Goal: Information Seeking & Learning: Understand process/instructions

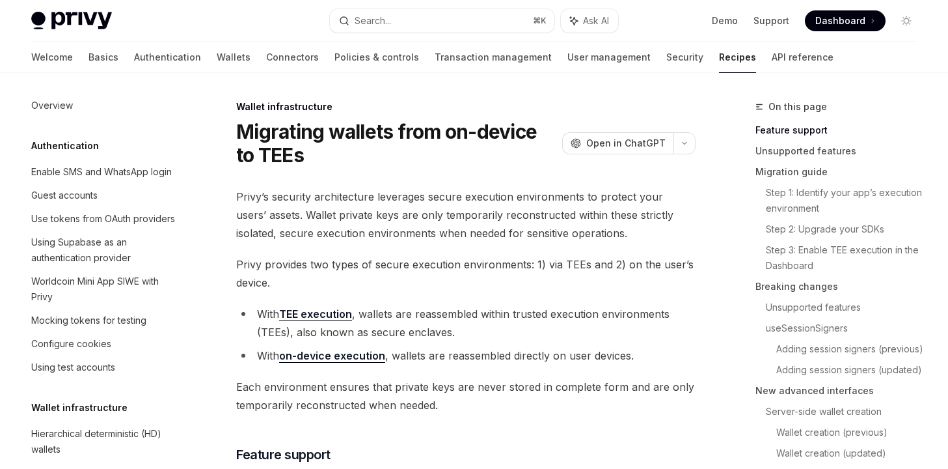
scroll to position [295, 0]
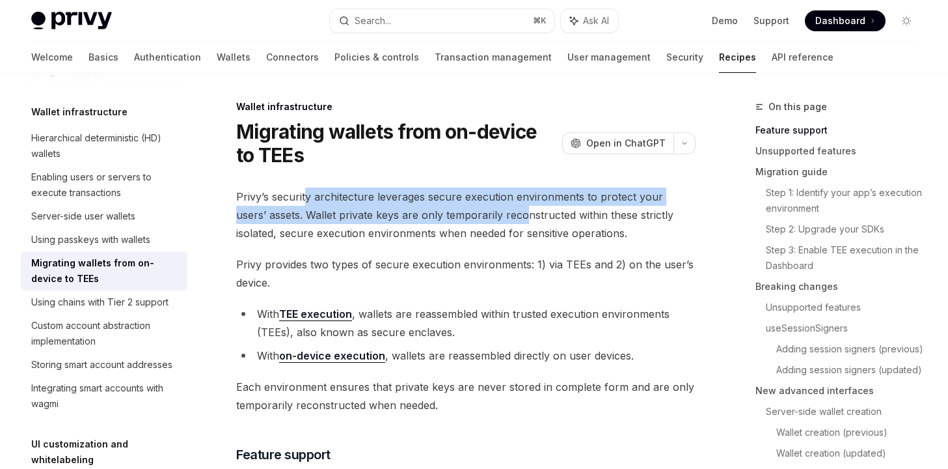
drag, startPoint x: 308, startPoint y: 197, endPoint x: 499, endPoint y: 223, distance: 193.1
click at [498, 222] on span "Privy’s security architecture leverages secure execution environments to protec…" at bounding box center [465, 214] width 459 height 55
click at [499, 223] on span "Privy’s security architecture leverages secure execution environments to protec…" at bounding box center [465, 214] width 459 height 55
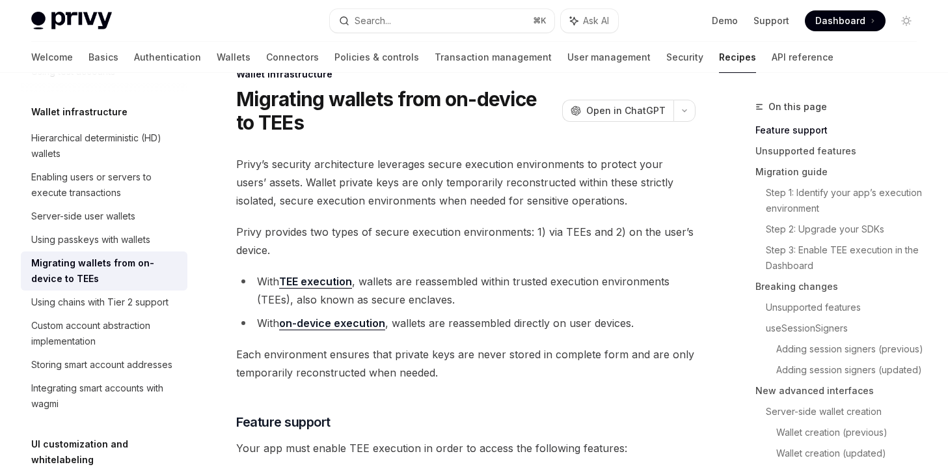
scroll to position [28, 0]
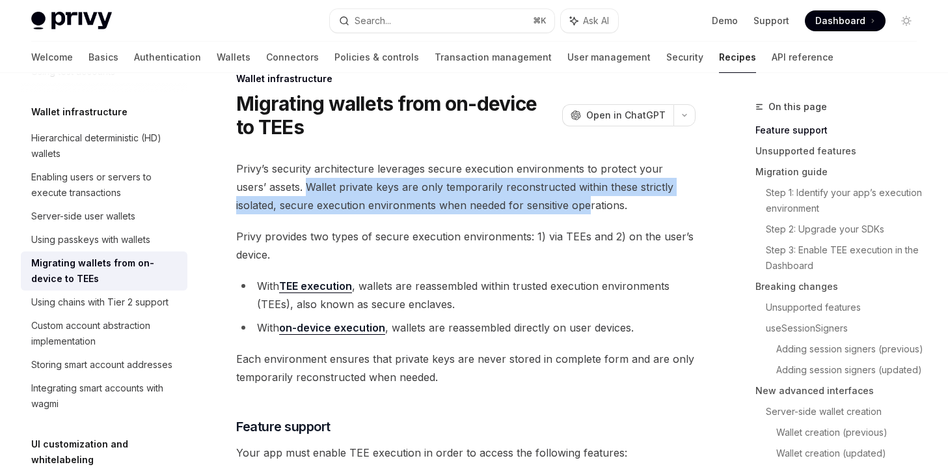
drag, startPoint x: 277, startPoint y: 182, endPoint x: 543, endPoint y: 197, distance: 266.6
click at [543, 197] on span "Privy’s security architecture leverages secure execution environments to protec…" at bounding box center [465, 186] width 459 height 55
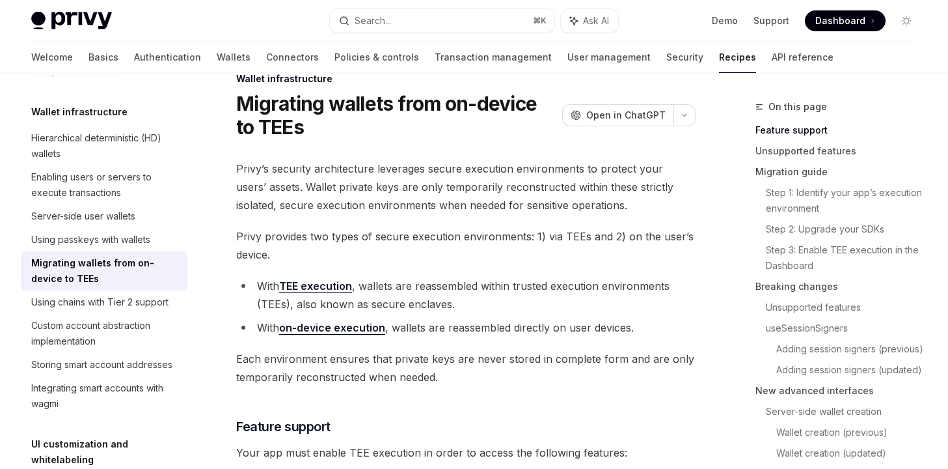
click at [571, 197] on span "Privy’s security architecture leverages secure execution environments to protec…" at bounding box center [465, 186] width 459 height 55
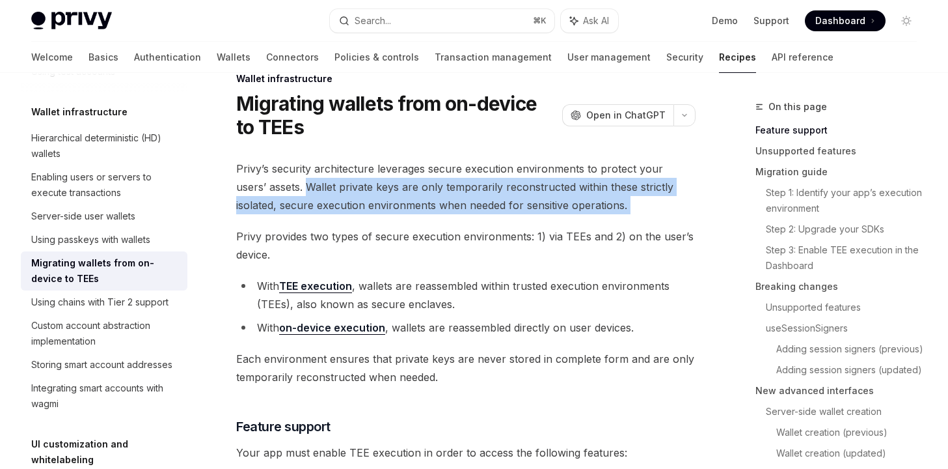
drag, startPoint x: 599, startPoint y: 217, endPoint x: 275, endPoint y: 186, distance: 325.5
copy div "Wallet private keys are only temporarily reconstructed within these strictly is…"
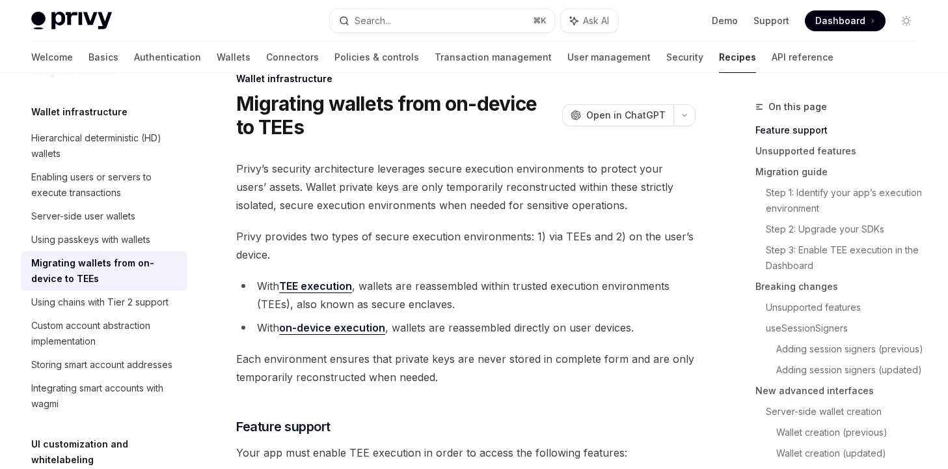
click at [341, 236] on span "Privy provides two types of secure execution environments: 1) via TEEs and 2) o…" at bounding box center [465, 245] width 459 height 36
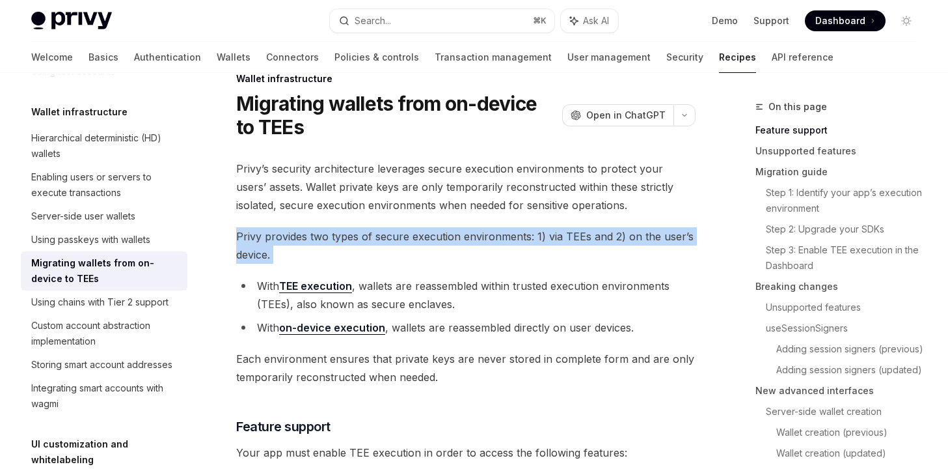
click at [341, 236] on span "Privy provides two types of secure execution environments: 1) via TEEs and 2) o…" at bounding box center [465, 245] width 459 height 36
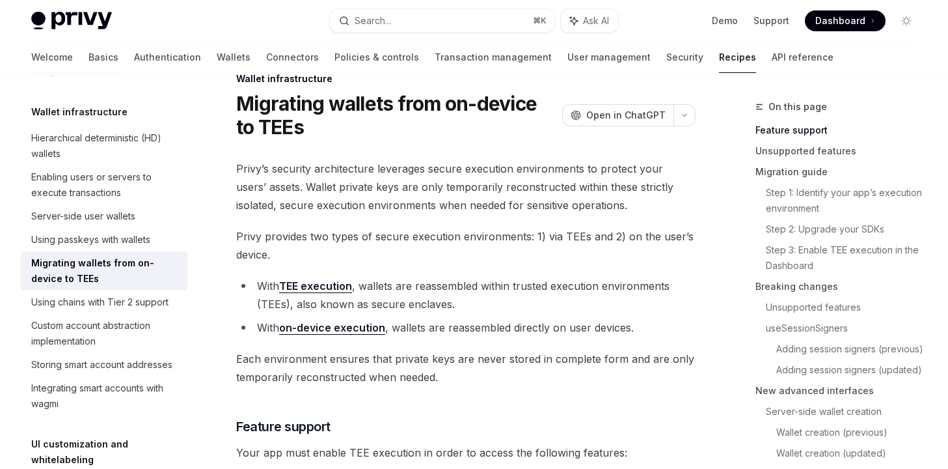
click at [338, 236] on span "Privy provides two types of secure execution environments: 1) via TEEs and 2) o…" at bounding box center [465, 245] width 459 height 36
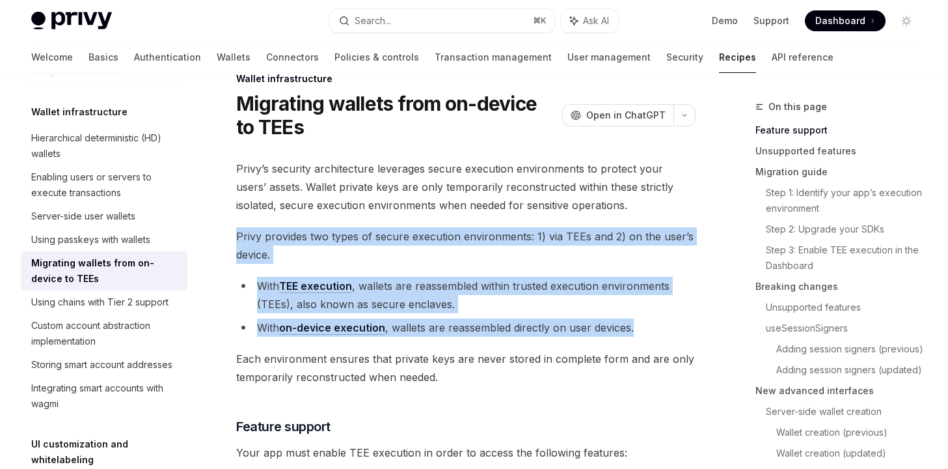
drag, startPoint x: 237, startPoint y: 232, endPoint x: 662, endPoint y: 334, distance: 437.5
copy div "Privy provides two types of secure execution environments: 1) via TEEs and 2) o…"
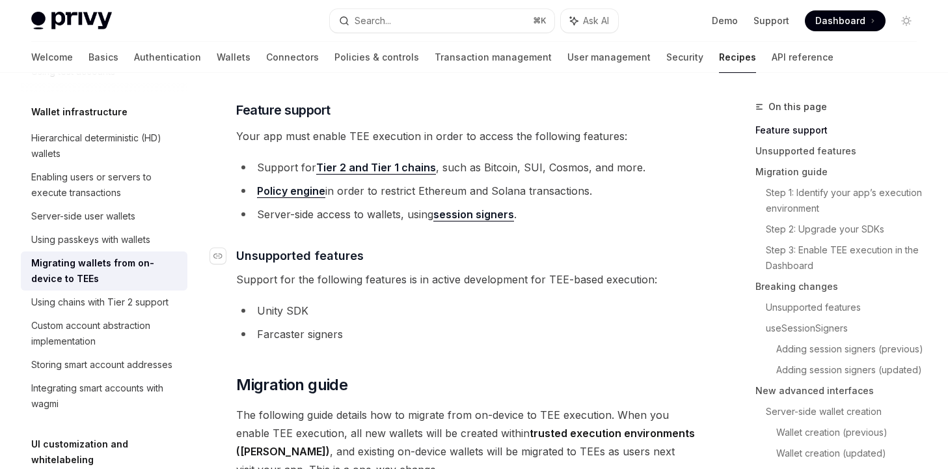
scroll to position [336, 0]
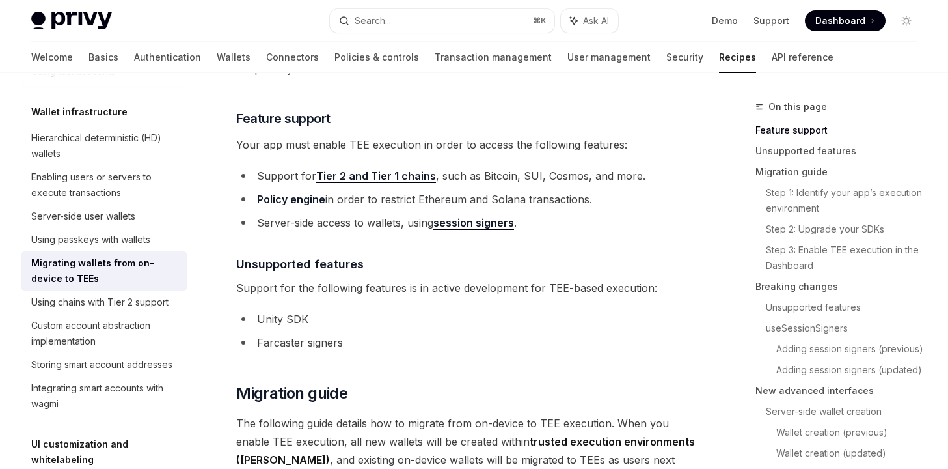
click at [365, 178] on link "Tier 2 and Tier 1 chains" at bounding box center [376, 176] width 120 height 14
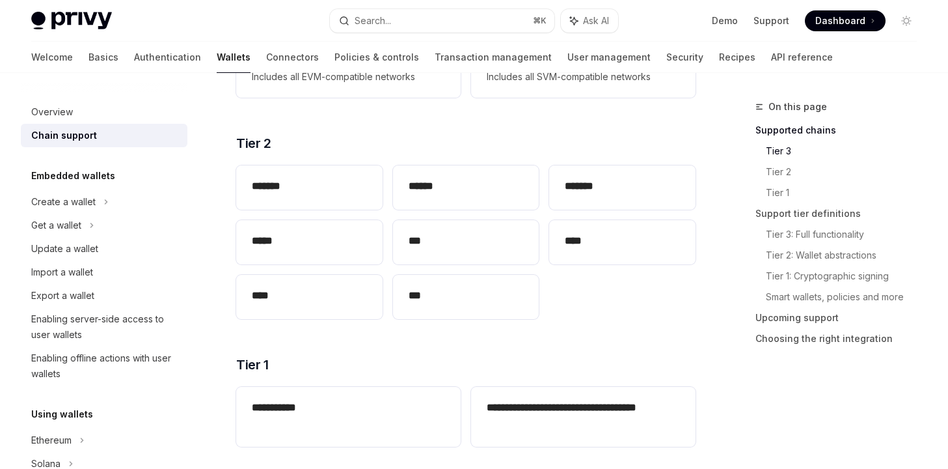
scroll to position [288, 0]
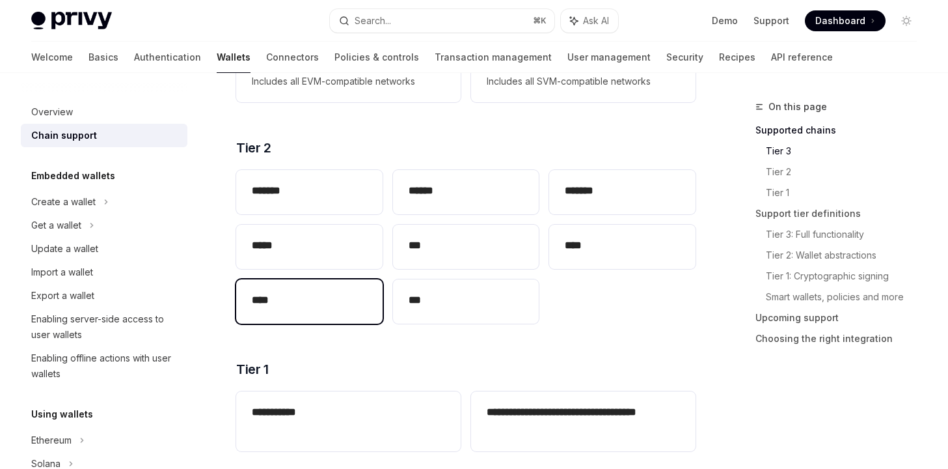
click at [325, 292] on h2 "****" at bounding box center [309, 300] width 115 height 16
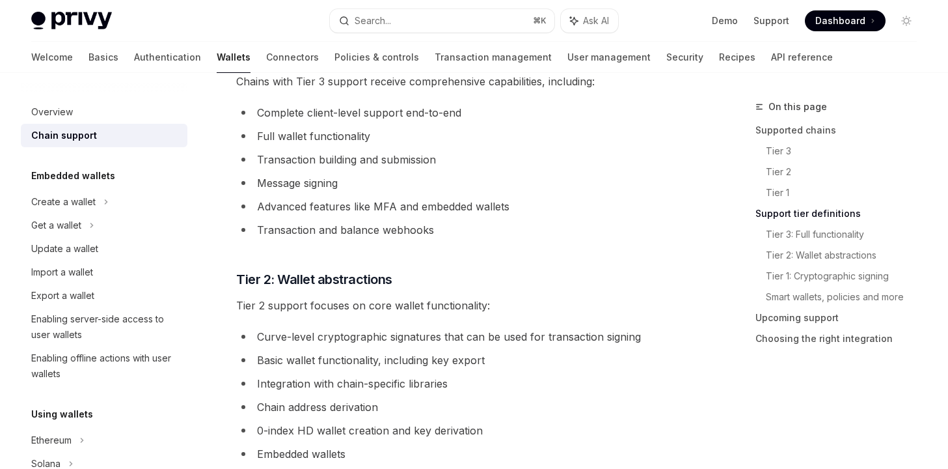
scroll to position [763, 0]
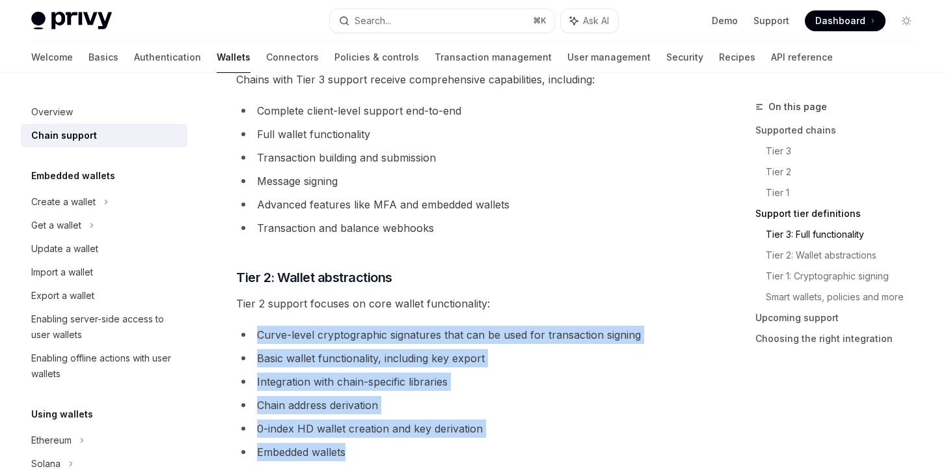
drag, startPoint x: 254, startPoint y: 312, endPoint x: 499, endPoint y: 431, distance: 272.4
click at [499, 431] on ul "Curve-level cryptographic signatures that can be used for transaction signing B…" at bounding box center [465, 392] width 459 height 135
copy ul "Curve-level cryptographic signatures that can be used for transaction signing B…"
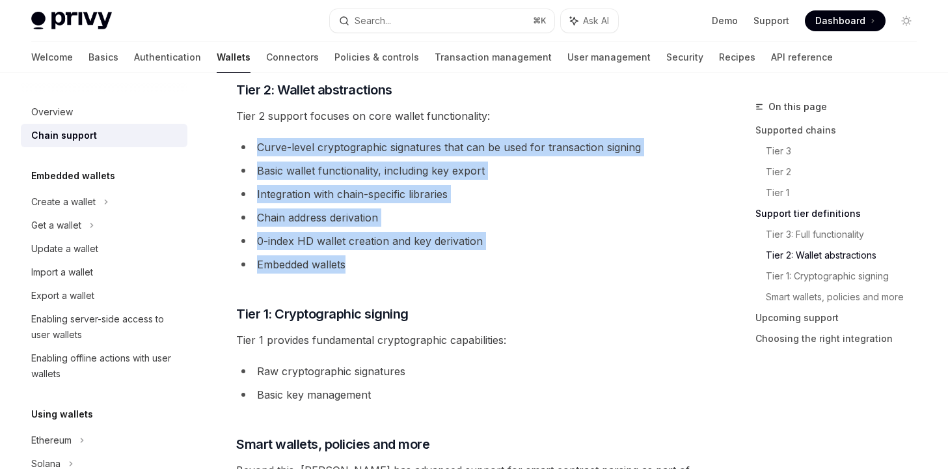
scroll to position [977, 0]
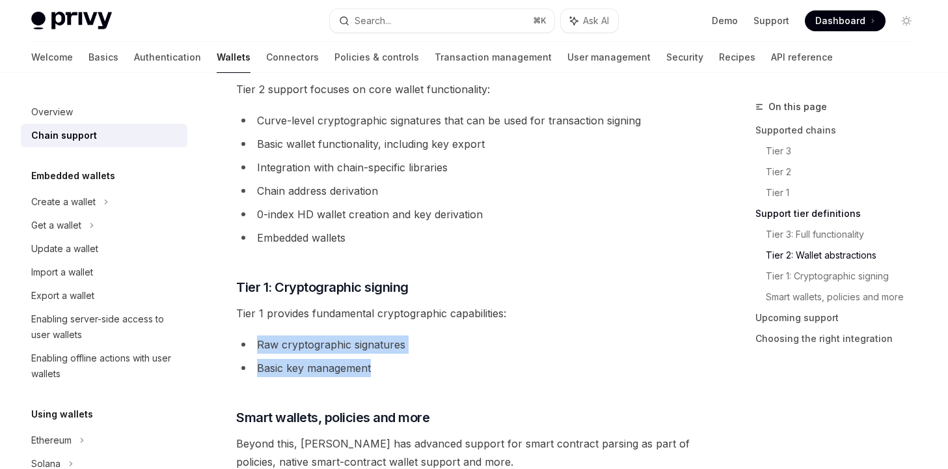
drag, startPoint x: 400, startPoint y: 353, endPoint x: 255, endPoint y: 324, distance: 147.9
click at [255, 335] on ul "Raw cryptographic signatures Basic key management" at bounding box center [465, 356] width 459 height 42
copy ul "Raw cryptographic signatures Basic key management"
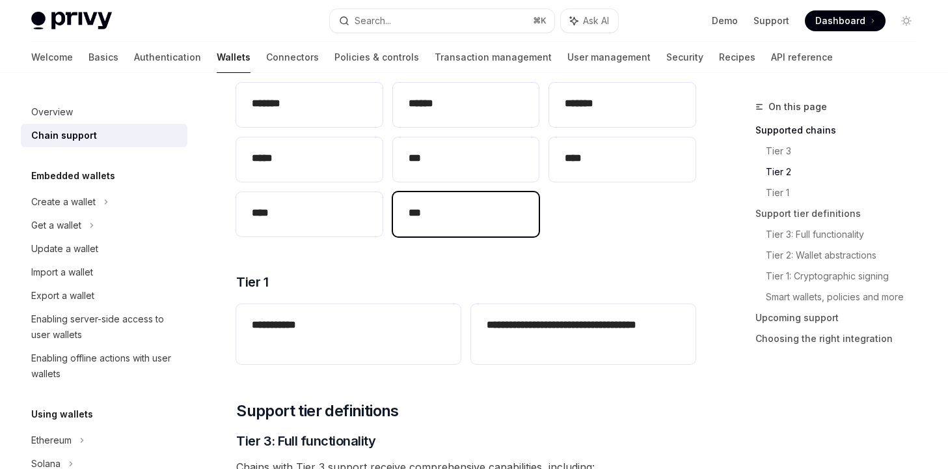
scroll to position [379, 0]
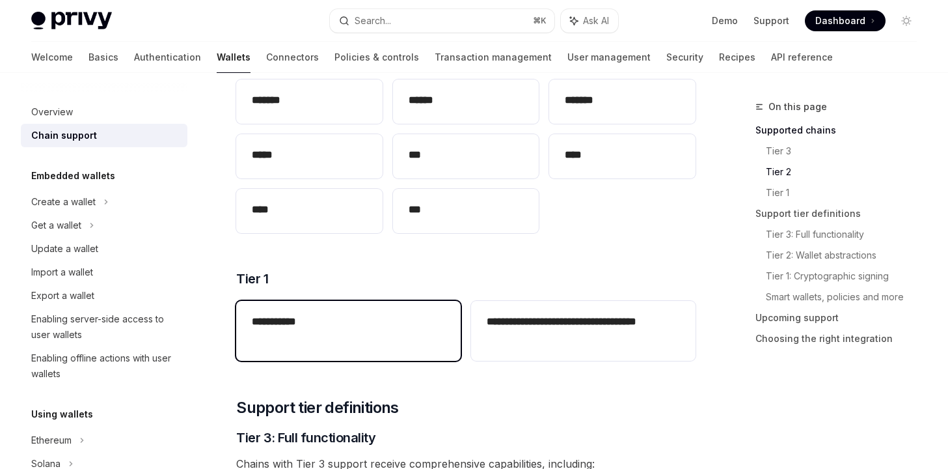
click at [396, 318] on div "**********" at bounding box center [348, 323] width 225 height 44
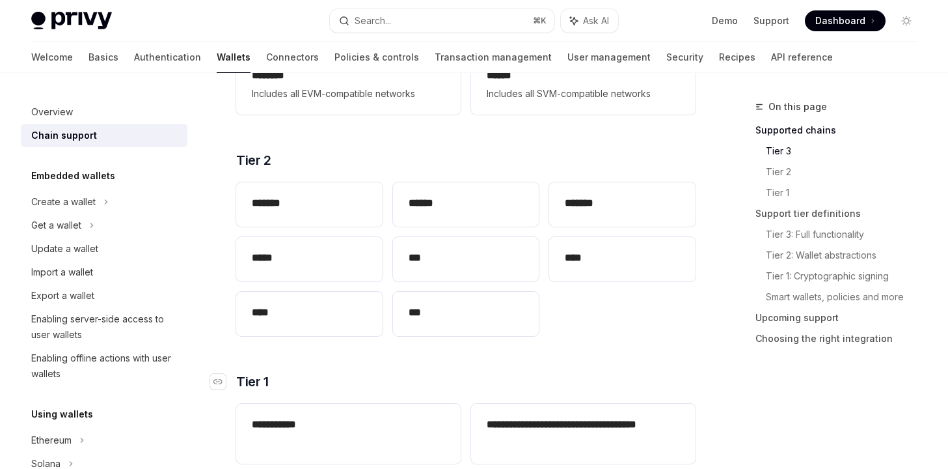
scroll to position [277, 0]
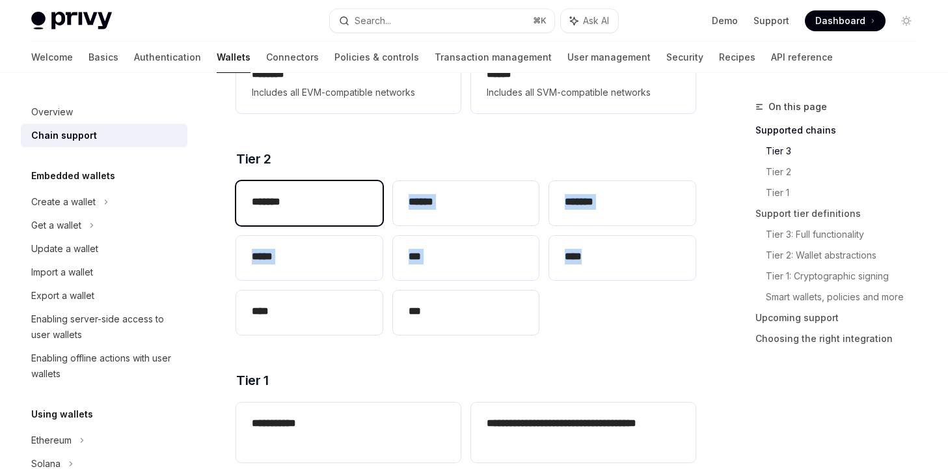
drag, startPoint x: 588, startPoint y: 291, endPoint x: 290, endPoint y: 185, distance: 315.5
click at [290, 185] on div "******* ****** ******* ***** *** **** **** ***" at bounding box center [465, 258] width 459 height 164
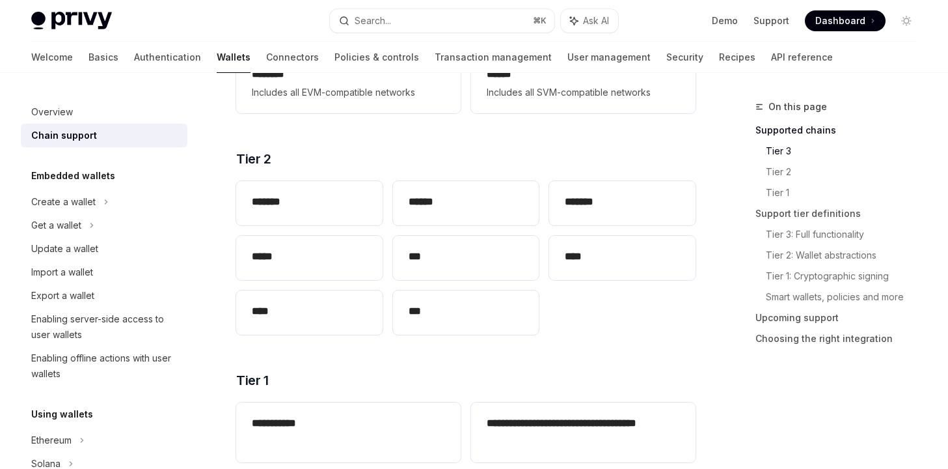
click at [205, 174] on div "Overview Chain support Embedded wallets Create a wallet Get a wallet Update a w…" at bounding box center [114, 271] width 187 height 396
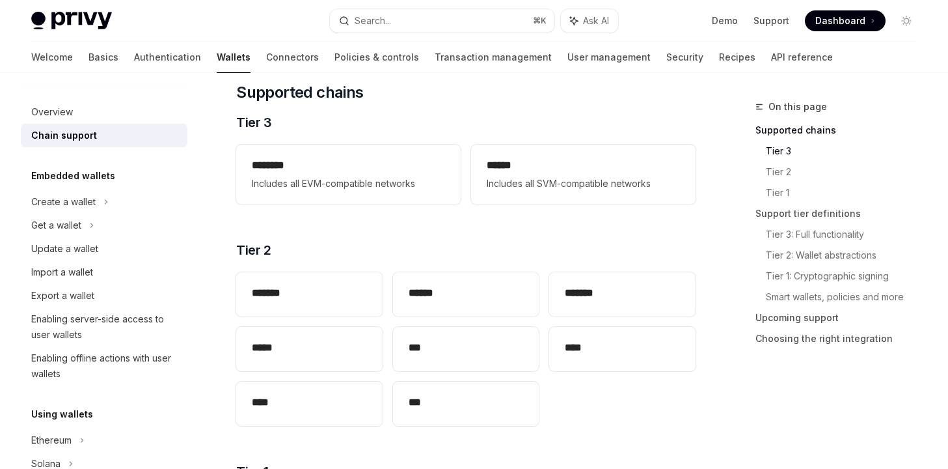
scroll to position [162, 0]
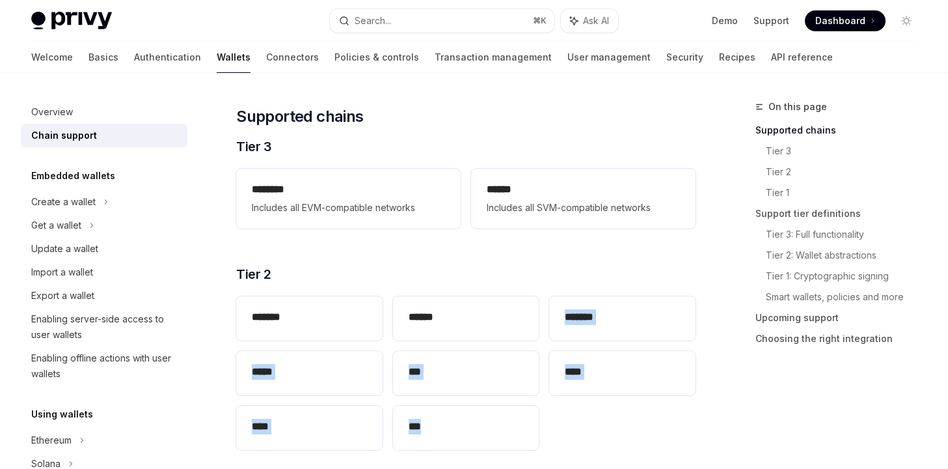
drag, startPoint x: 550, startPoint y: 268, endPoint x: 566, endPoint y: 426, distance: 158.9
copy div "******* ***** *** **** **** ***"
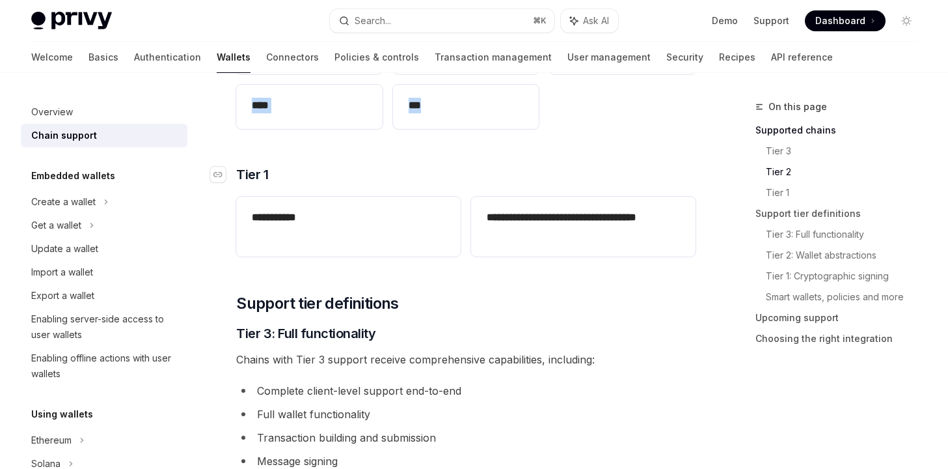
scroll to position [502, 0]
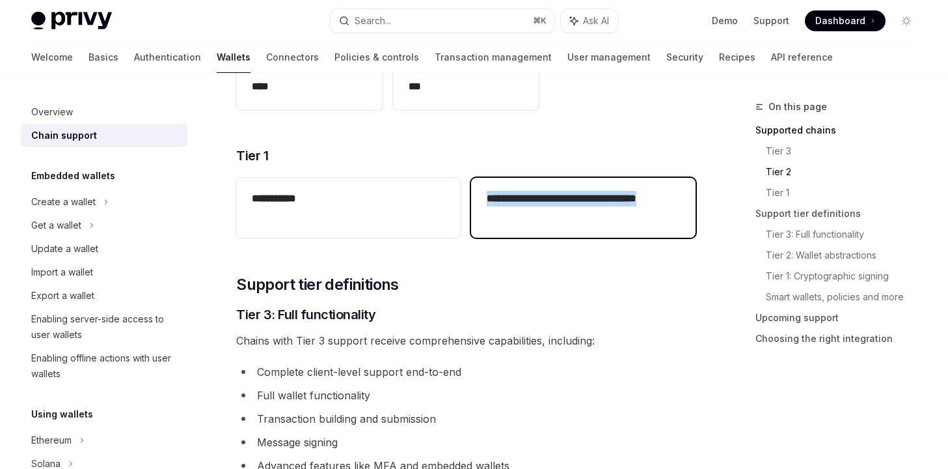
drag, startPoint x: 562, startPoint y: 205, endPoint x: 484, endPoint y: 180, distance: 82.7
click at [484, 180] on div "**********" at bounding box center [583, 208] width 225 height 60
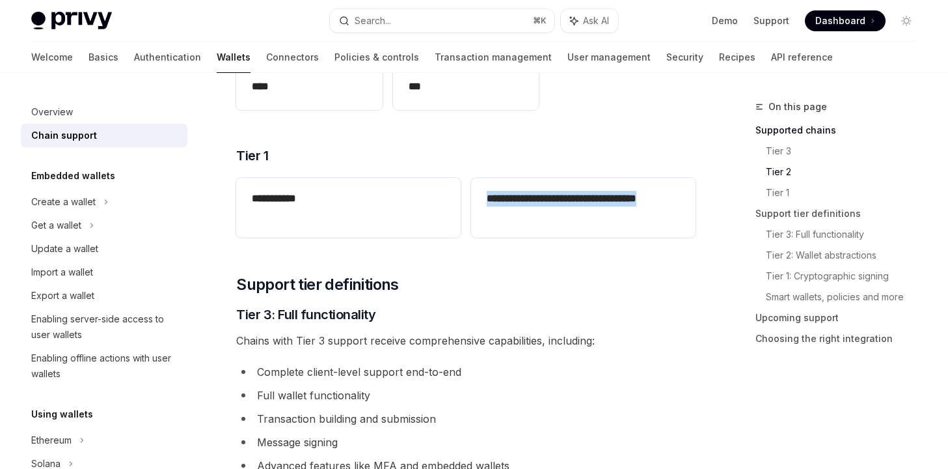
copy h2 "**********"
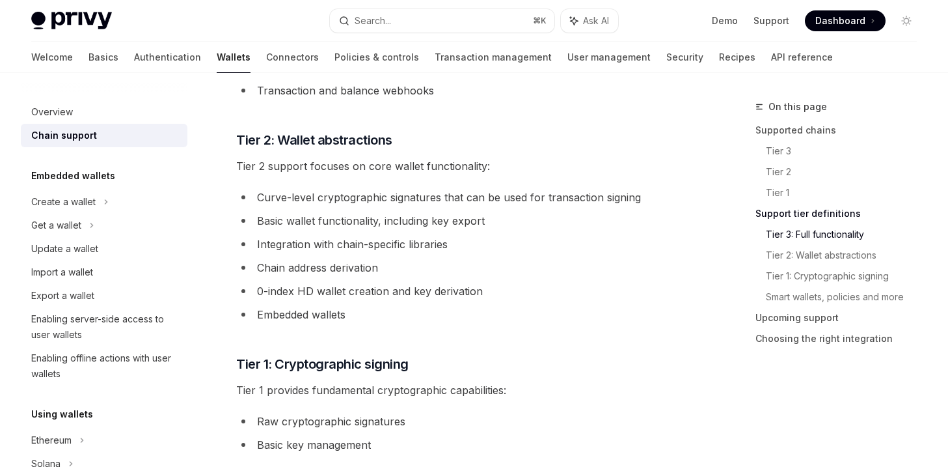
scroll to position [895, 0]
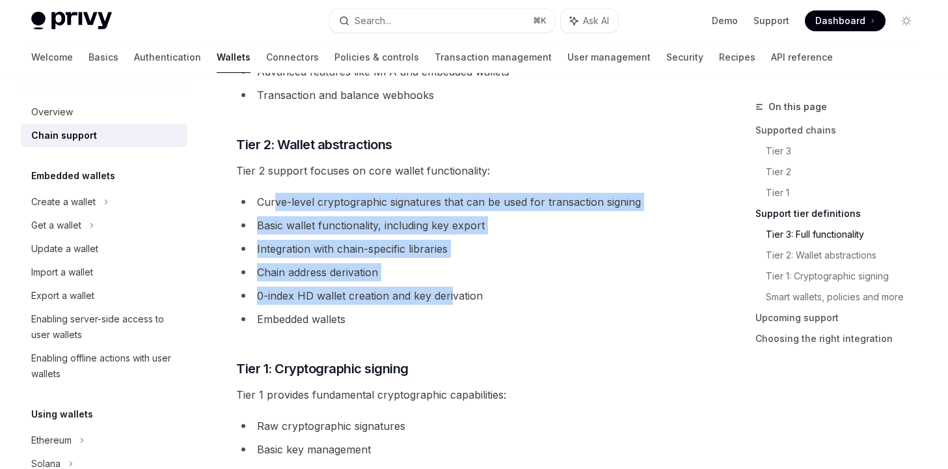
drag, startPoint x: 278, startPoint y: 182, endPoint x: 452, endPoint y: 286, distance: 202.9
click at [452, 285] on ul "Curve-level cryptographic signatures that can be used for transaction signing B…" at bounding box center [465, 260] width 459 height 135
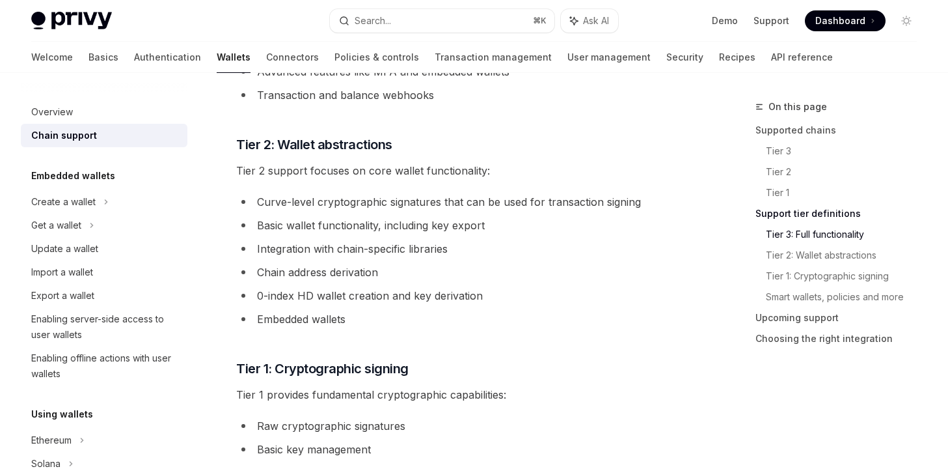
click at [452, 286] on ul "Curve-level cryptographic signatures that can be used for transaction signing B…" at bounding box center [465, 260] width 459 height 135
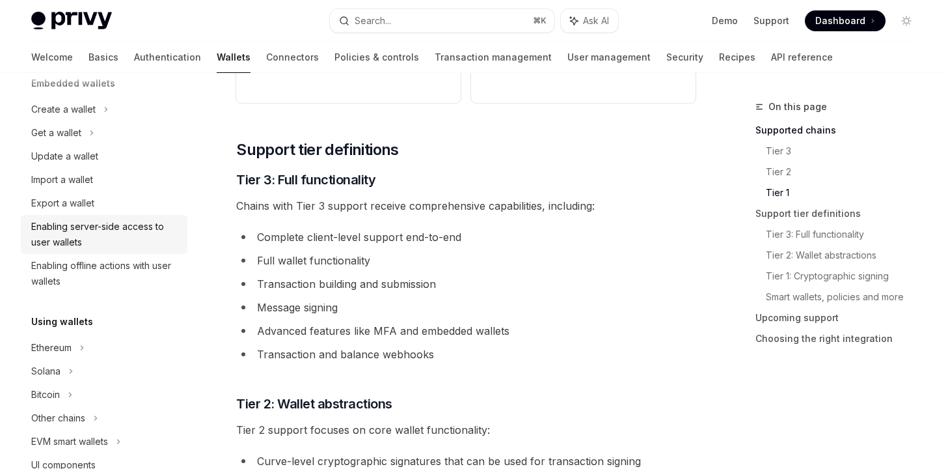
scroll to position [96, 0]
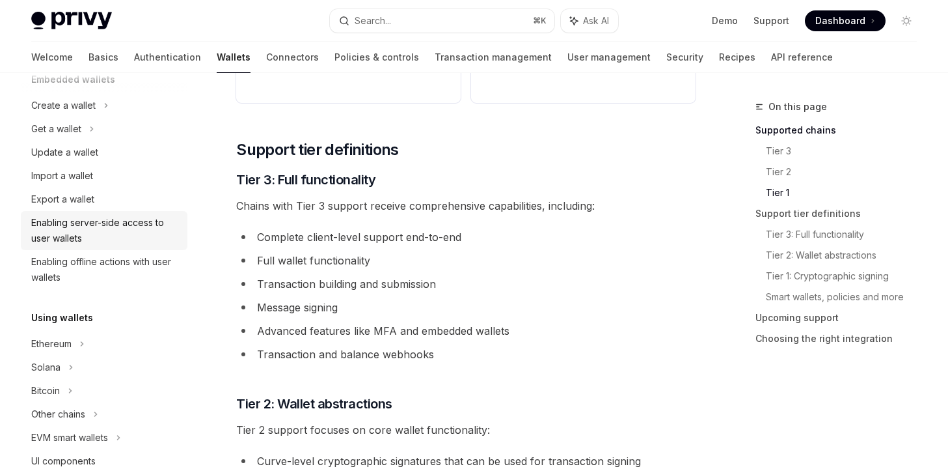
click at [102, 234] on div "Enabling server-side access to user wallets" at bounding box center [105, 230] width 148 height 31
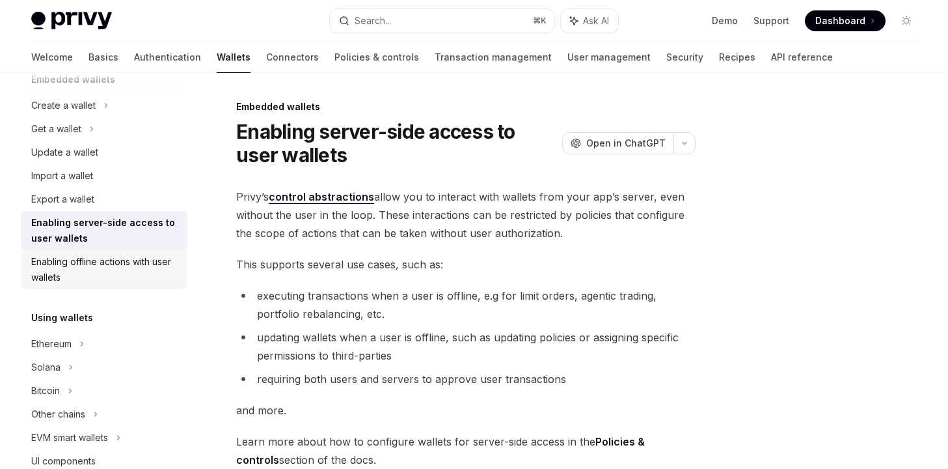
click at [115, 262] on div "Enabling offline actions with user wallets" at bounding box center [105, 269] width 148 height 31
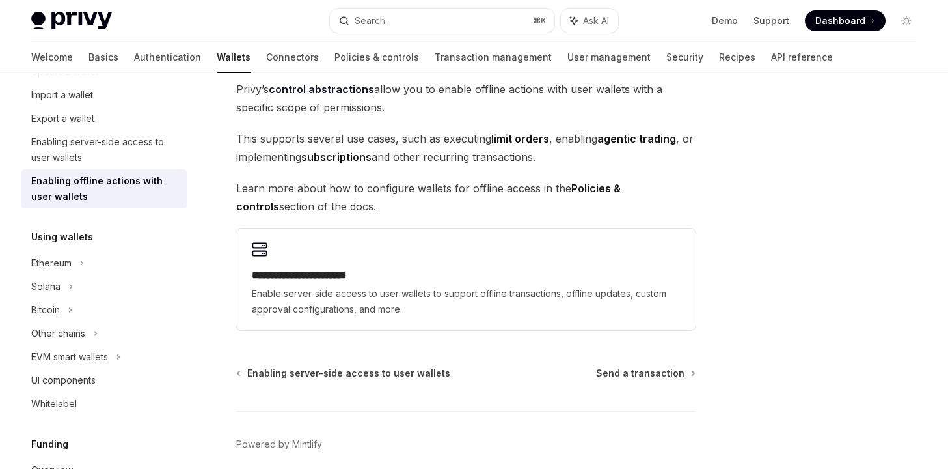
scroll to position [114, 0]
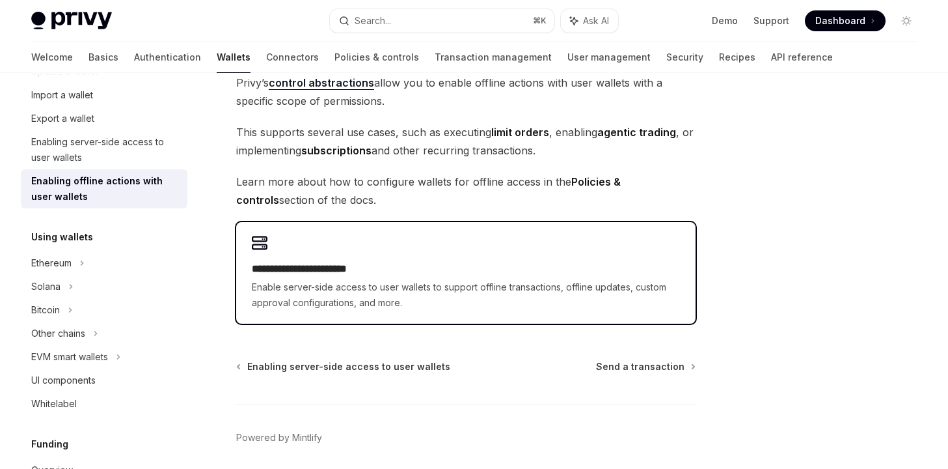
click at [321, 282] on span "Enable server-side access to user wallets to support offline transactions, offl…" at bounding box center [466, 294] width 428 height 31
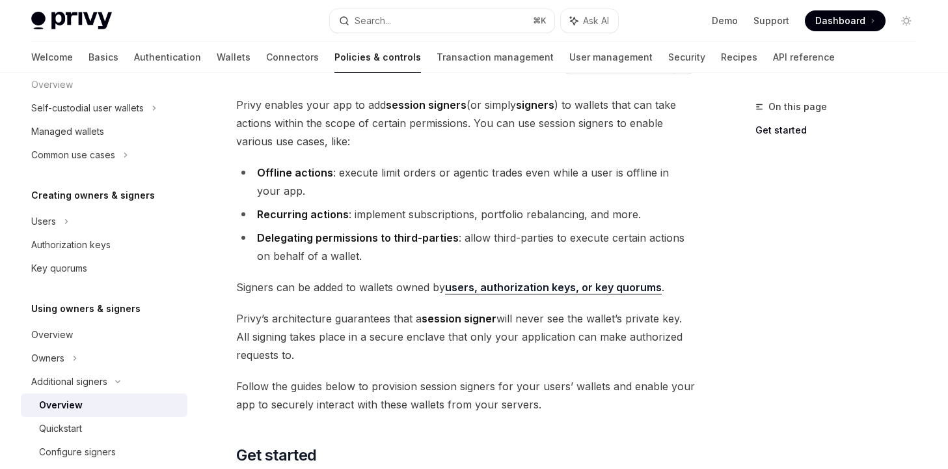
scroll to position [92, 0]
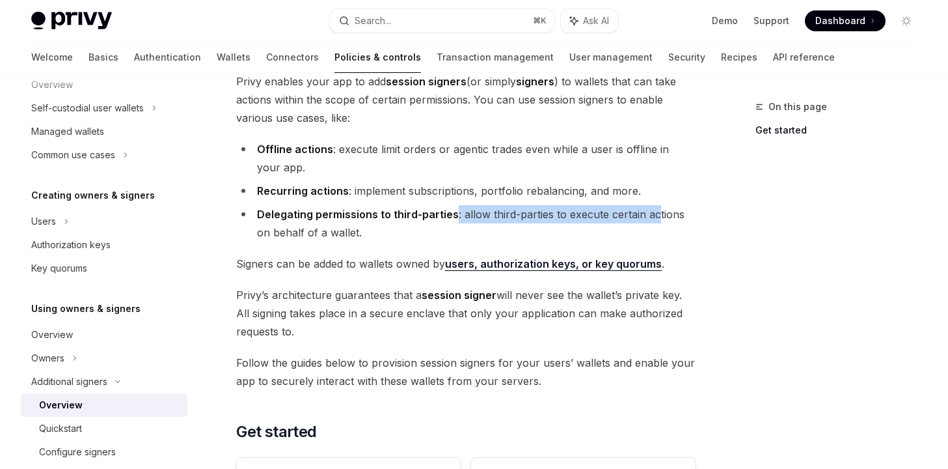
drag, startPoint x: 454, startPoint y: 215, endPoint x: 663, endPoint y: 215, distance: 209.5
click at [662, 215] on li "Delegating permissions to third-parties : allow third-parties to execute certai…" at bounding box center [465, 223] width 459 height 36
click at [663, 215] on li "Delegating permissions to third-parties : allow third-parties to execute certai…" at bounding box center [465, 223] width 459 height 36
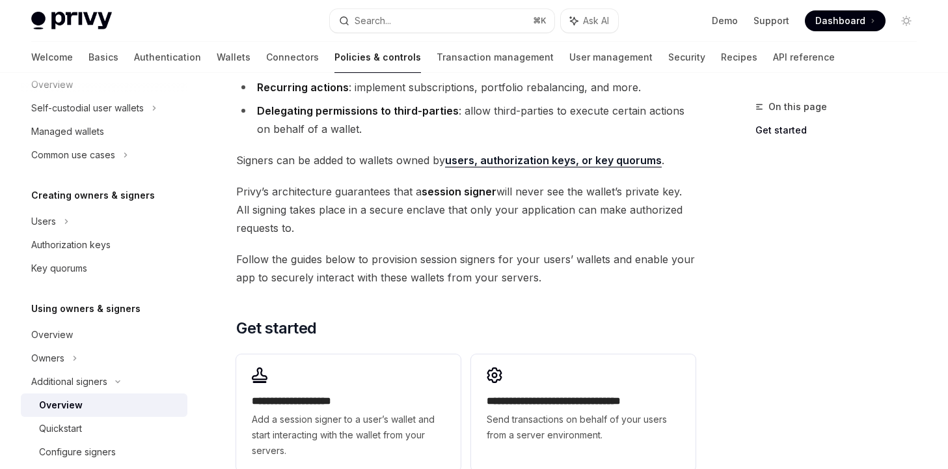
scroll to position [198, 0]
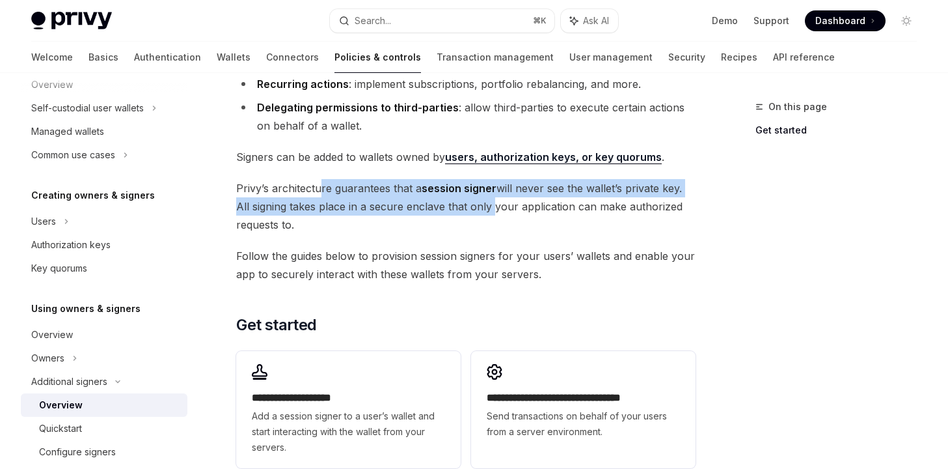
drag, startPoint x: 319, startPoint y: 193, endPoint x: 492, endPoint y: 208, distance: 173.8
click at [492, 208] on span "[PERSON_NAME]’s architecture guarantees that a session signer will never see th…" at bounding box center [465, 206] width 459 height 55
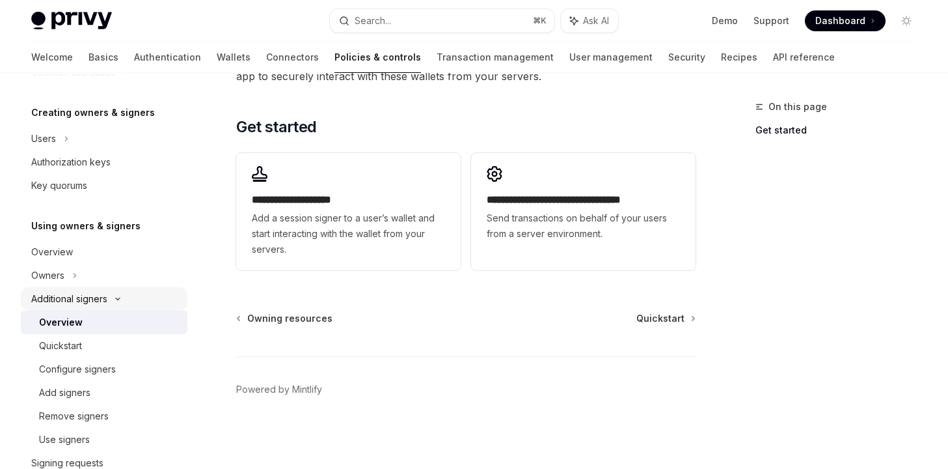
scroll to position [277, 0]
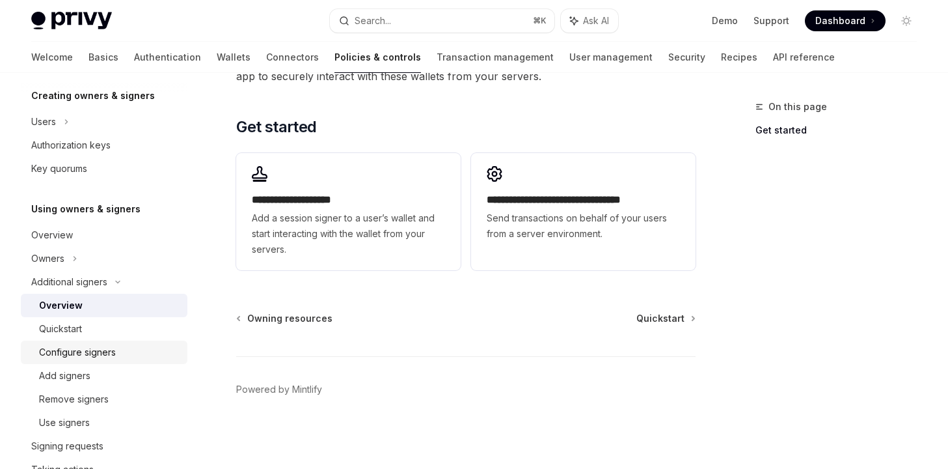
click at [79, 355] on div "Configure signers" at bounding box center [77, 352] width 77 height 16
type textarea "*"
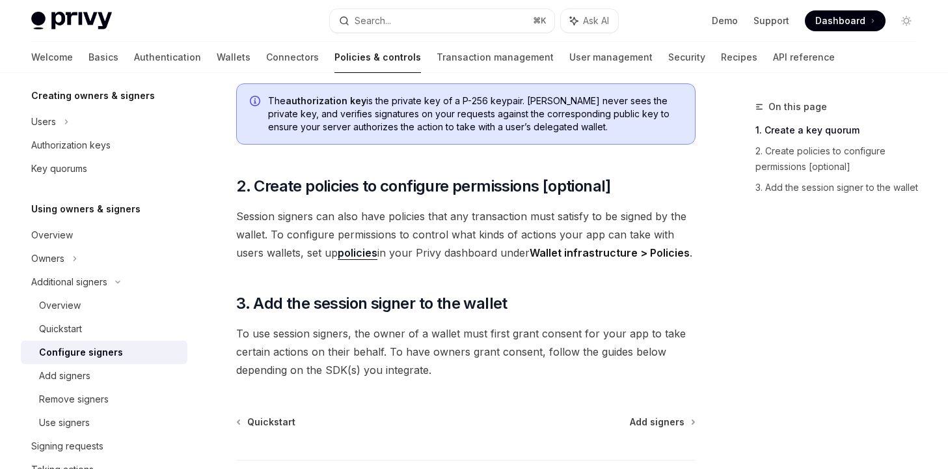
scroll to position [481, 0]
